Goal: Information Seeking & Learning: Learn about a topic

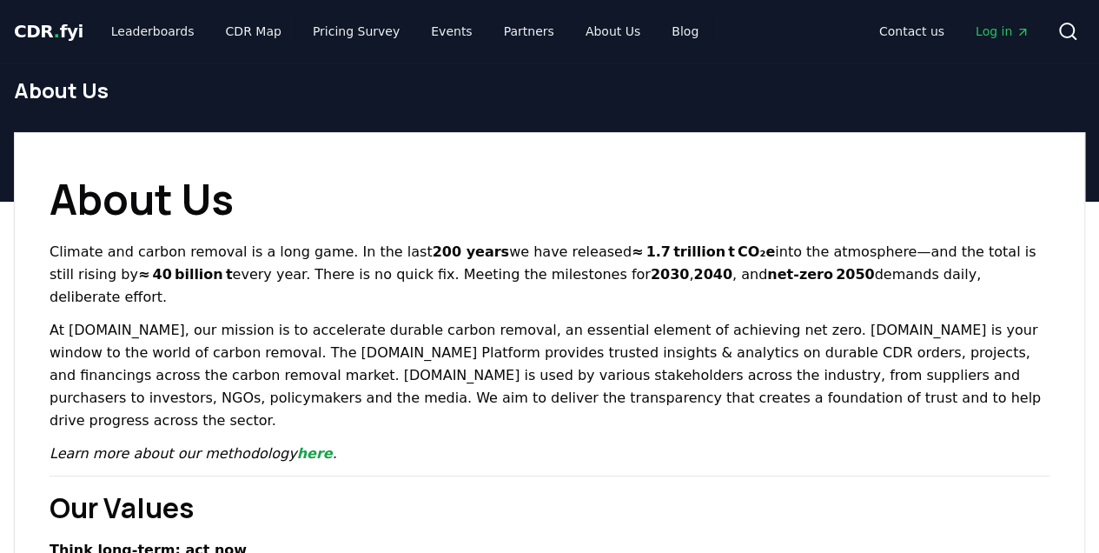
click at [693, 282] on strong "2040" at bounding box center [712, 274] width 39 height 17
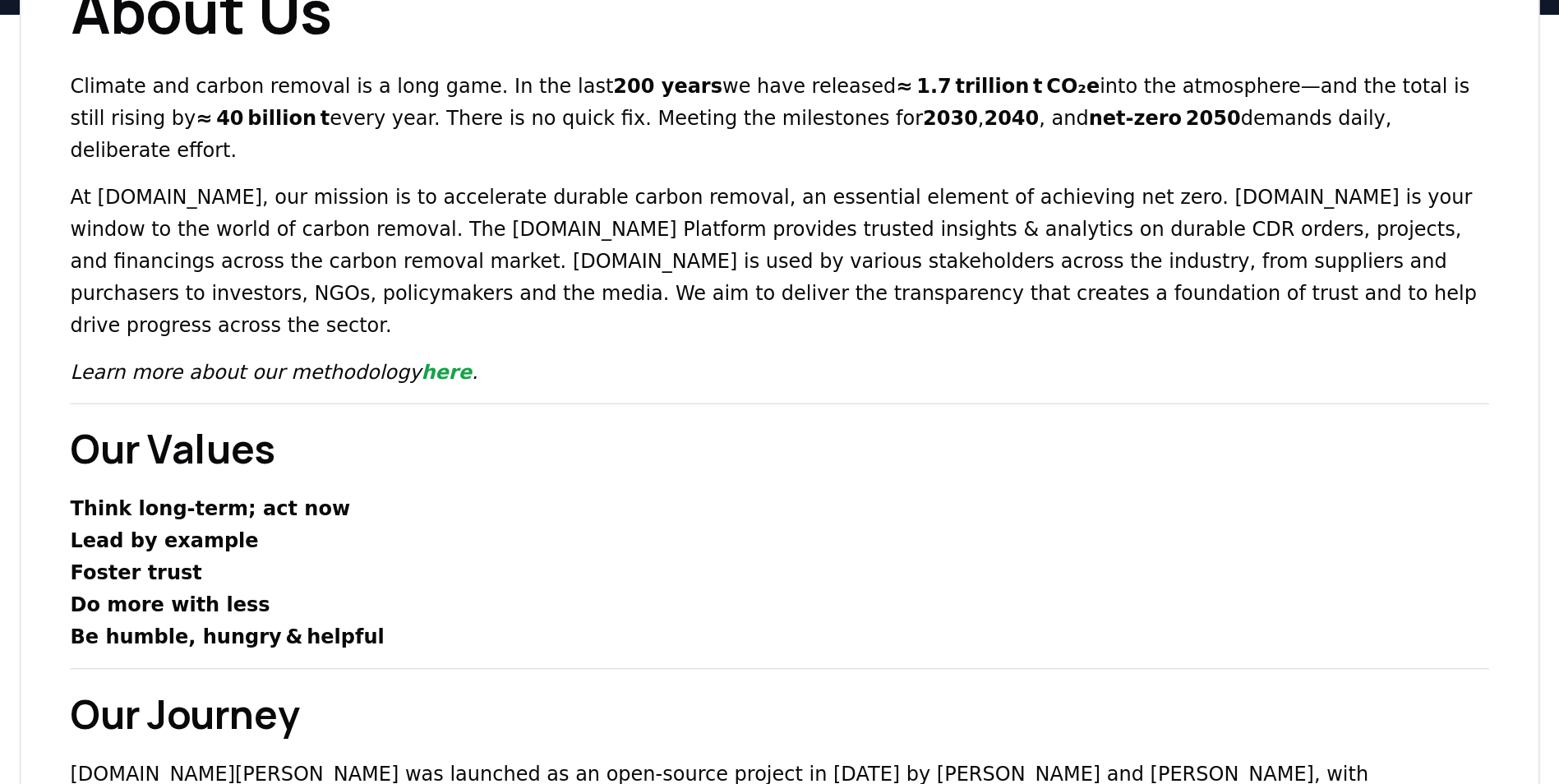
scroll to position [165, 0]
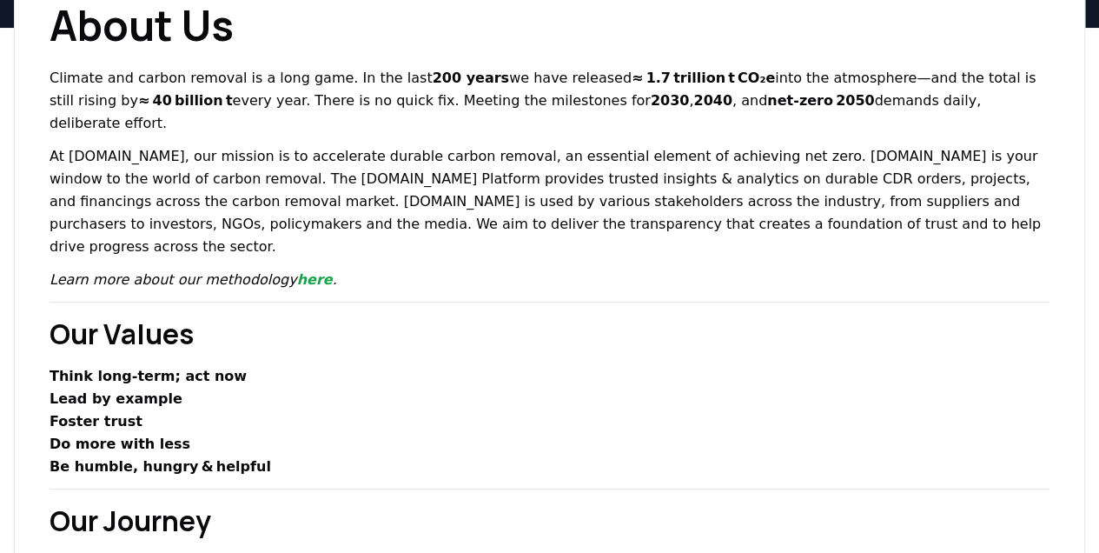
click at [513, 268] on p "Learn more about our methodology here ." at bounding box center [550, 279] width 1000 height 23
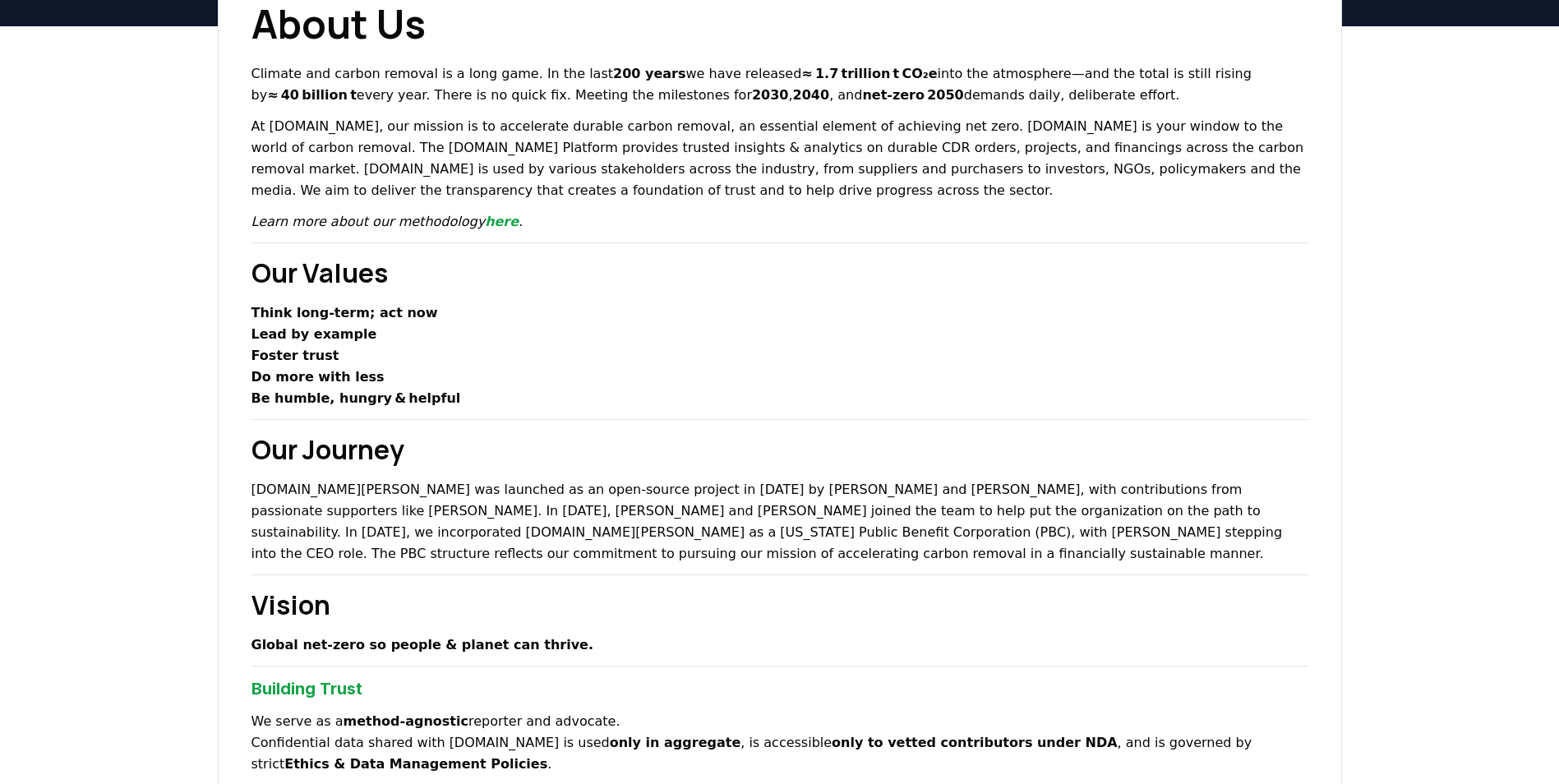
click at [782, 274] on h2 "Our Values" at bounding box center [780, 273] width 1057 height 40
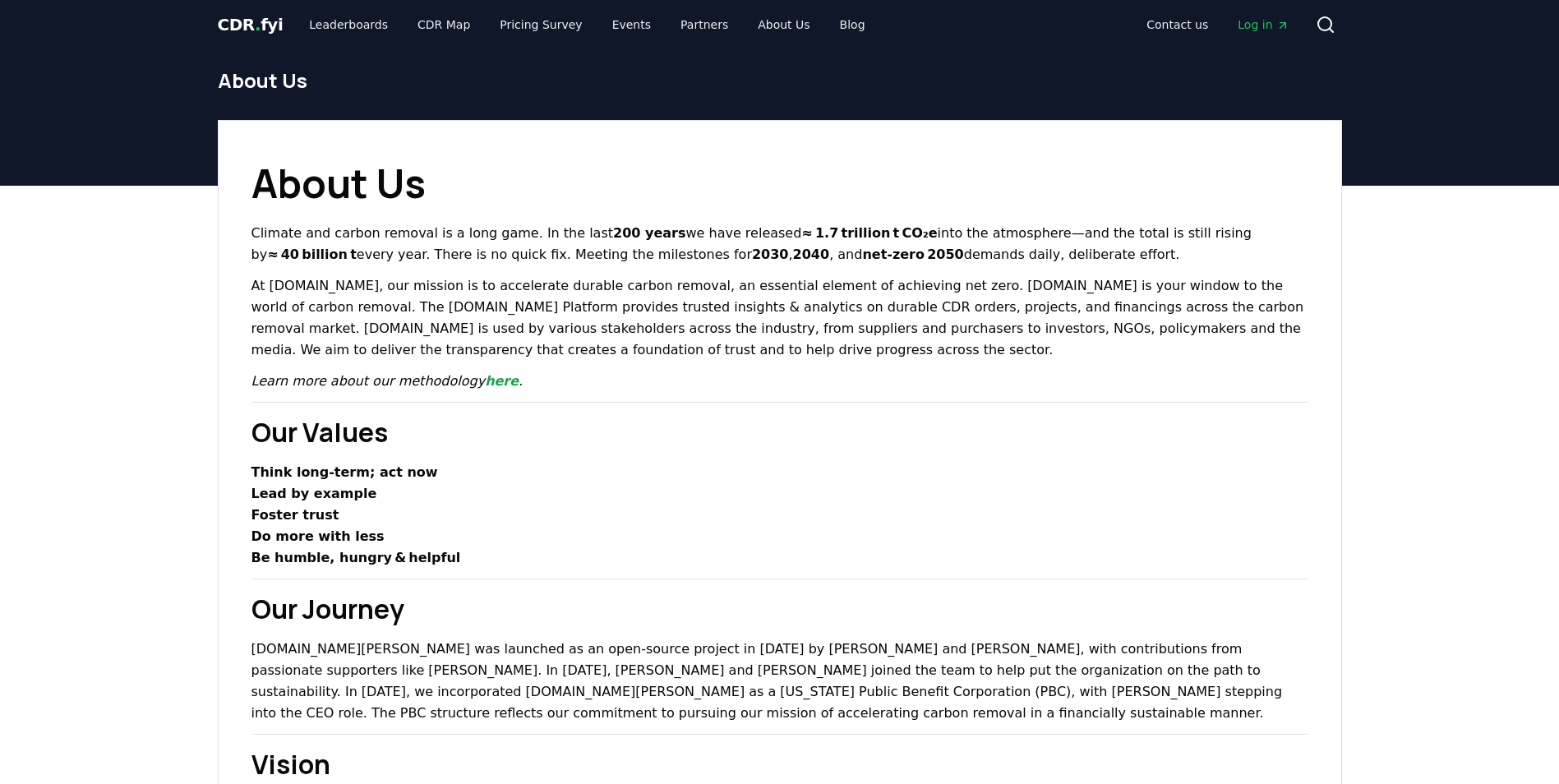
scroll to position [0, 0]
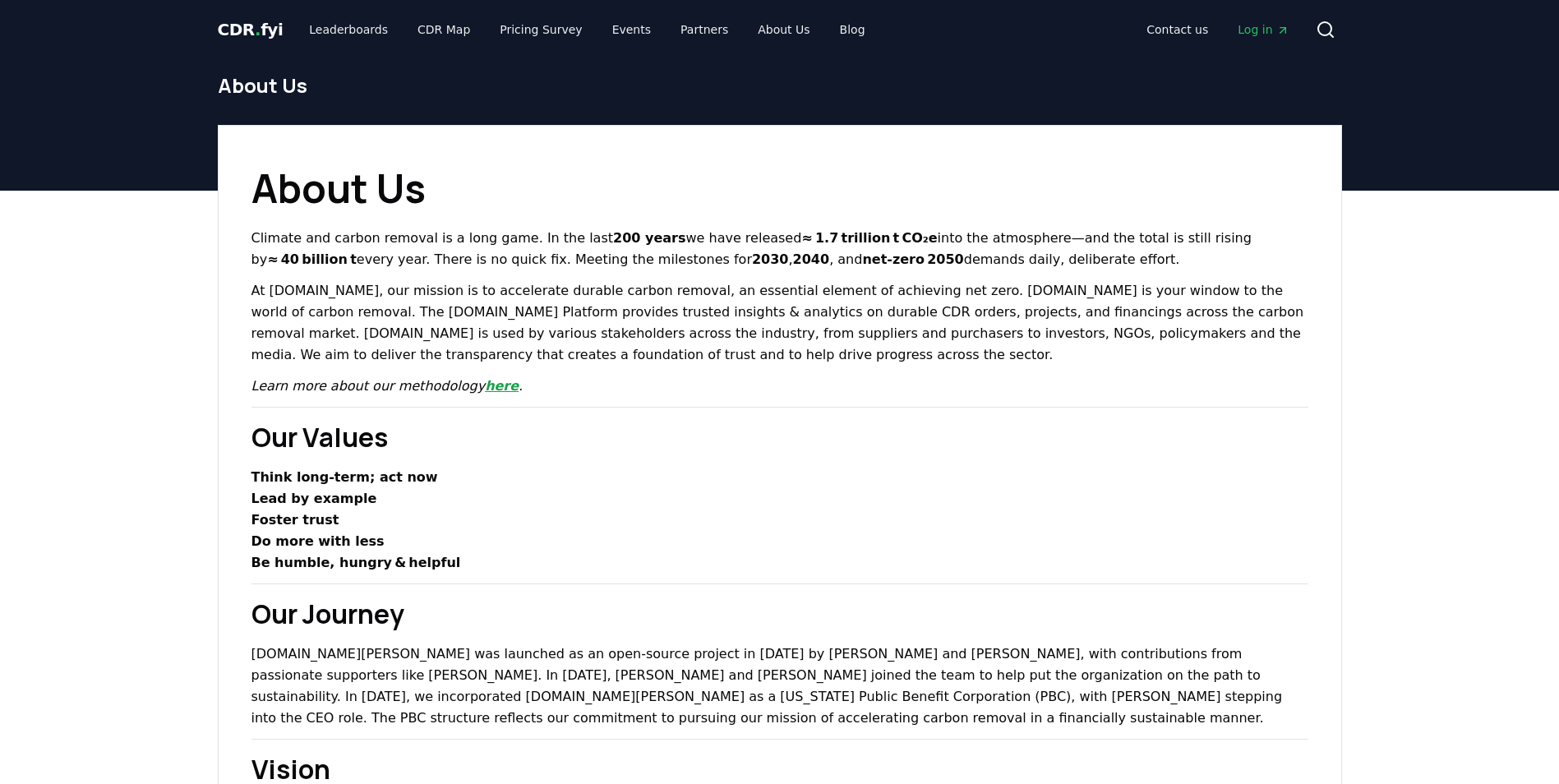
click at [485, 385] on link "here" at bounding box center [502, 386] width 34 height 16
